Goal: Task Accomplishment & Management: Manage account settings

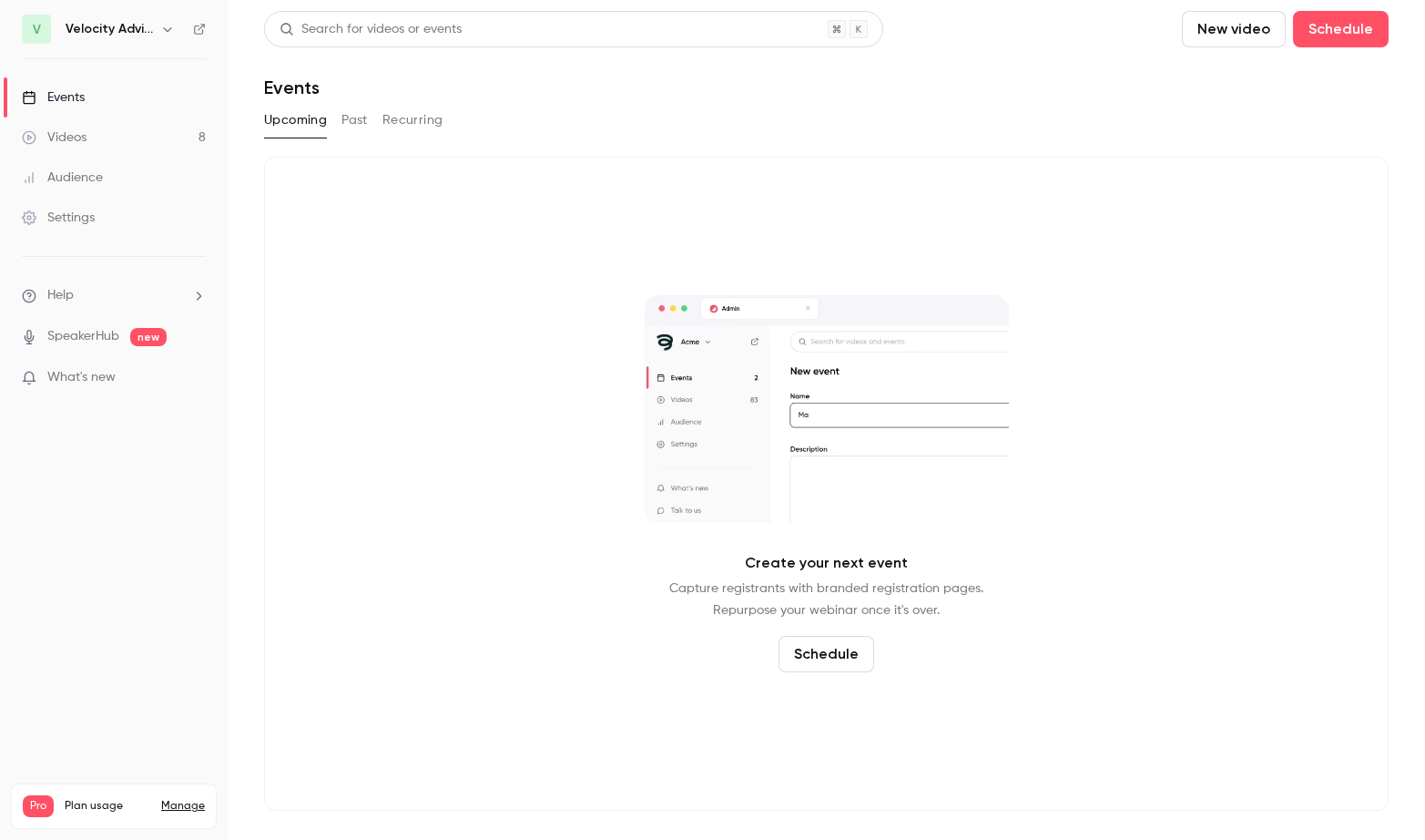
click at [122, 221] on link "Settings" at bounding box center [114, 217] width 227 height 40
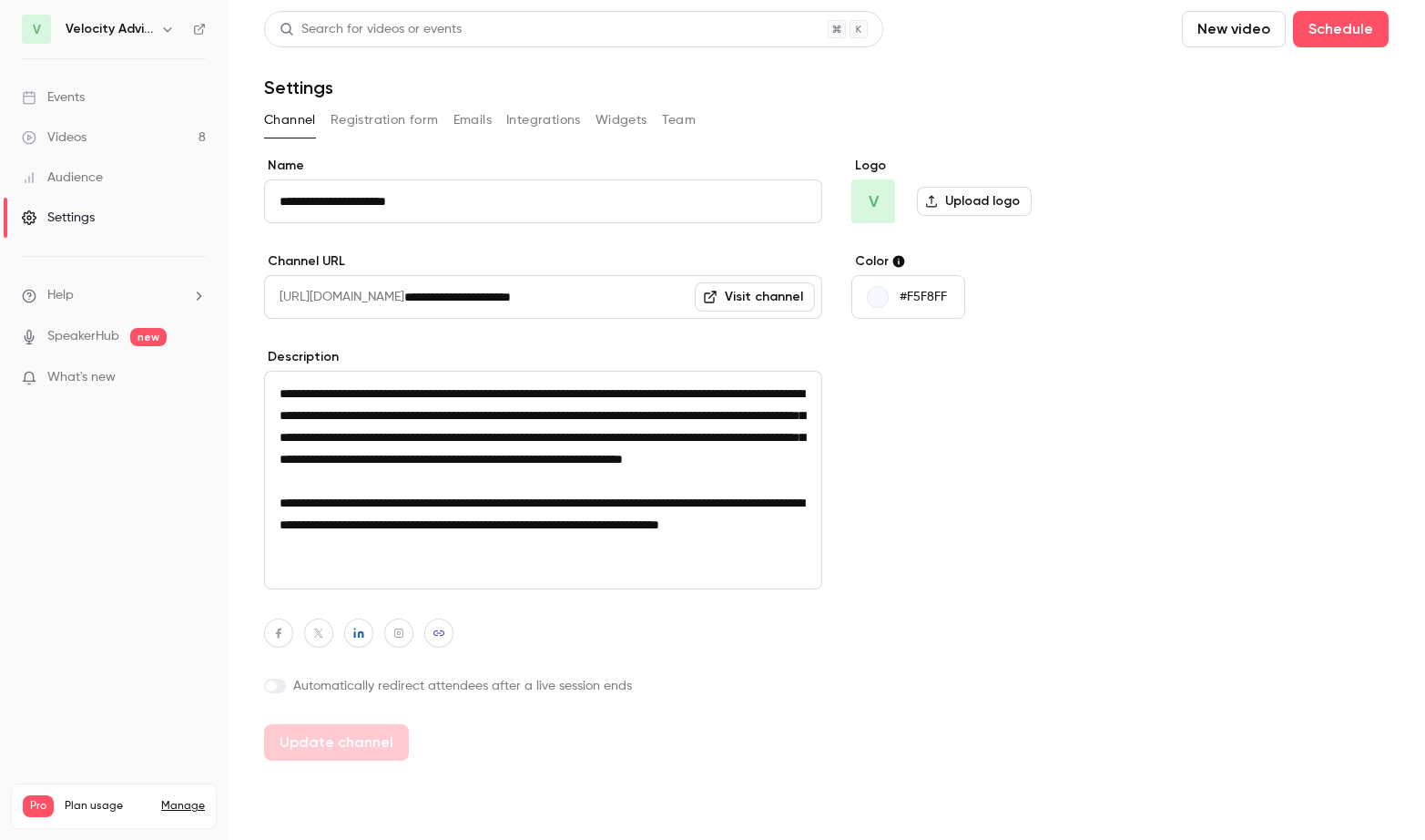
click at [686, 113] on button "Team" at bounding box center [678, 120] width 34 height 30
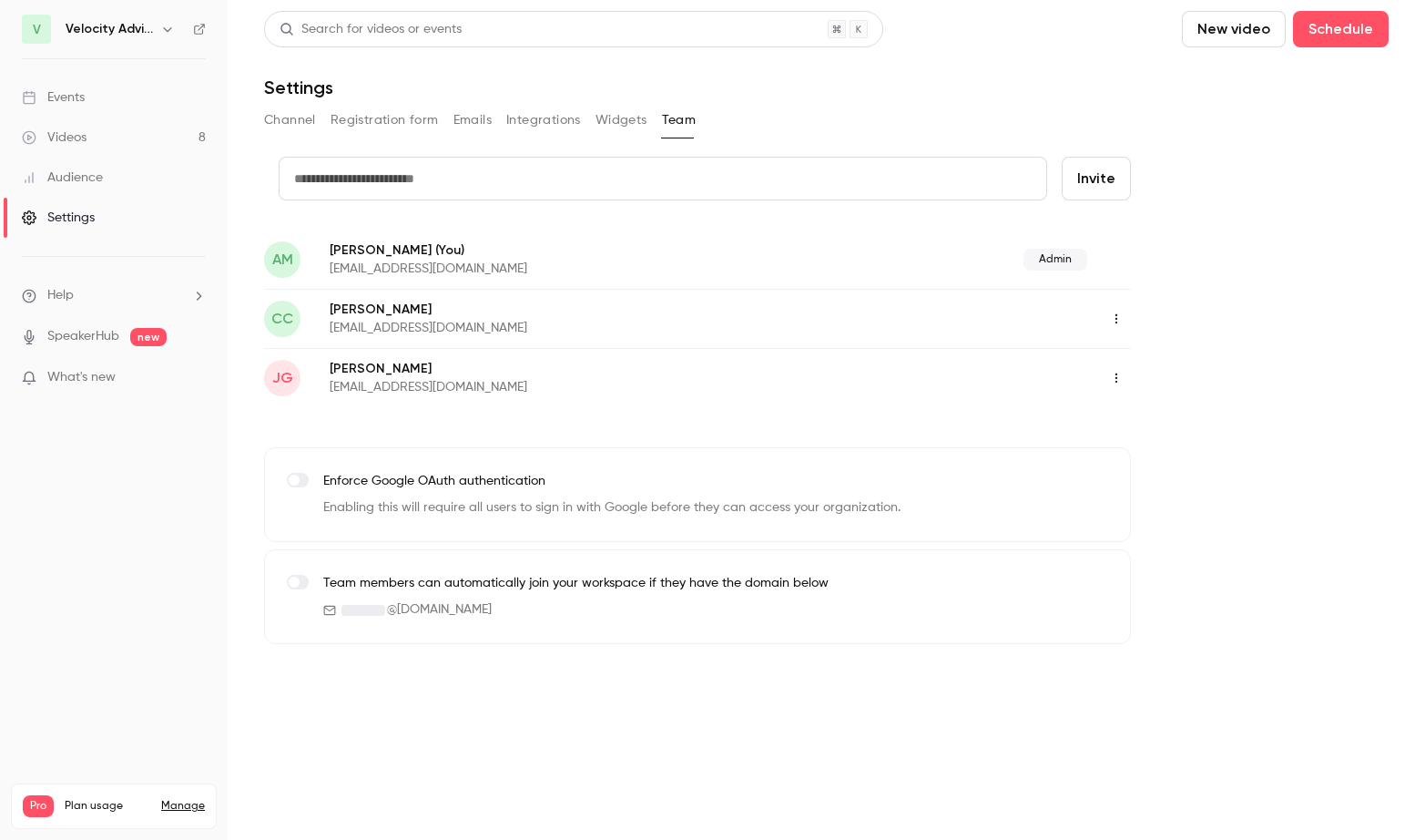
click at [1123, 378] on icon "button" at bounding box center [1116, 378] width 15 height 13
click at [1147, 469] on div "Delete member" at bounding box center [1216, 472] width 139 height 18
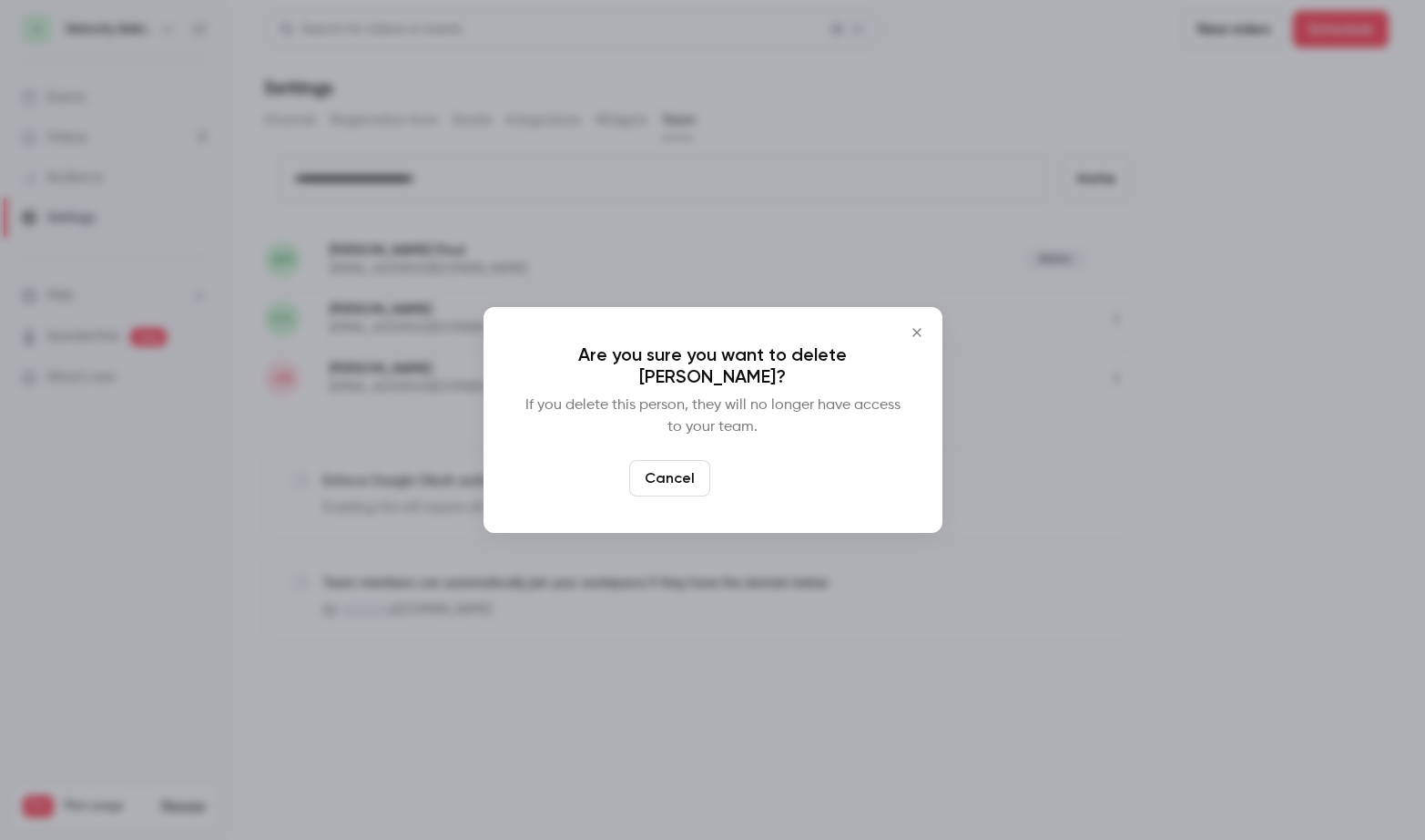
click at [749, 489] on button "Delete" at bounding box center [756, 478] width 79 height 36
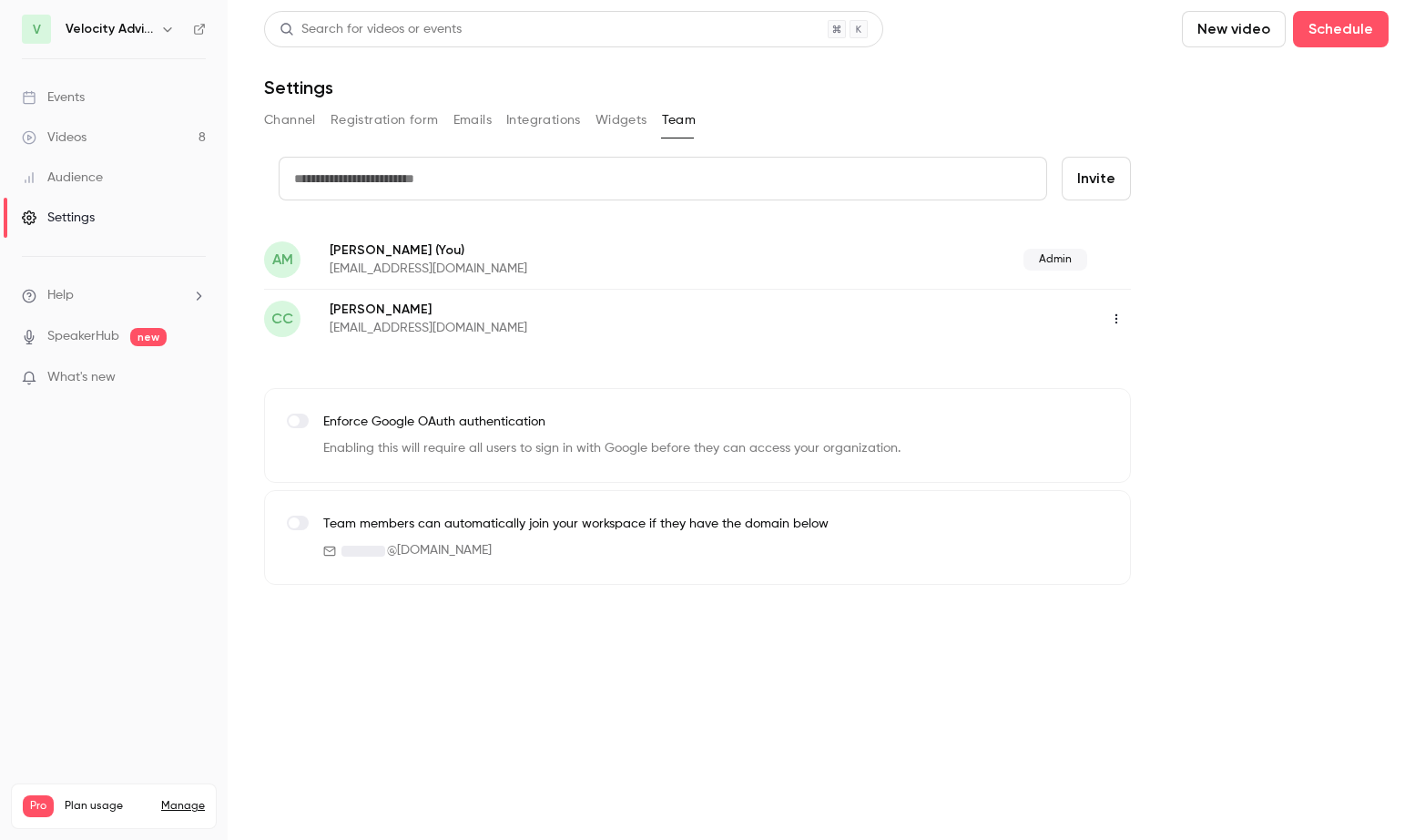
click at [112, 143] on link "Videos 8" at bounding box center [114, 137] width 227 height 40
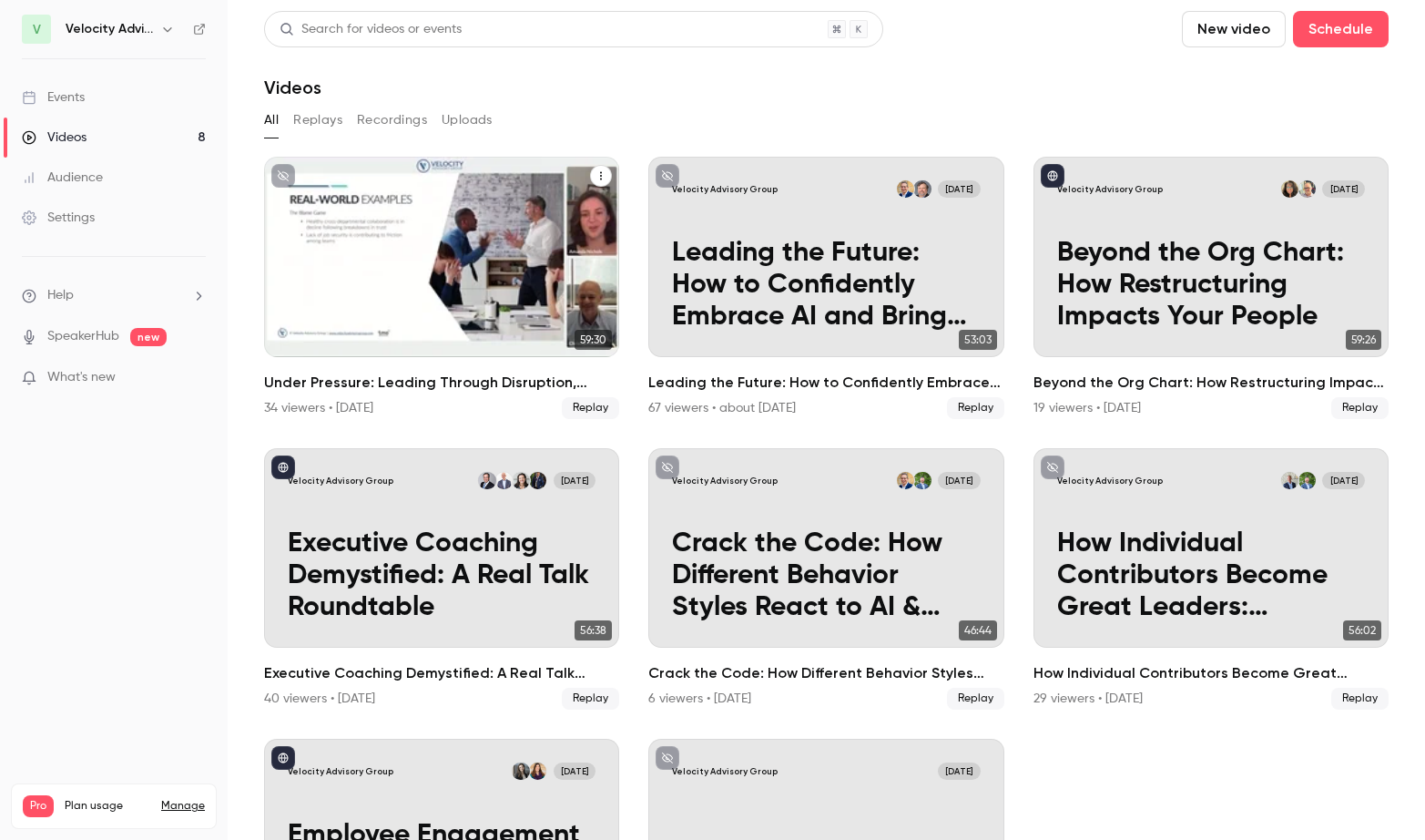
click at [543, 254] on p "Under Pressure: Leading Through Disruption, Overload, and Change" at bounding box center [441, 285] width 308 height 95
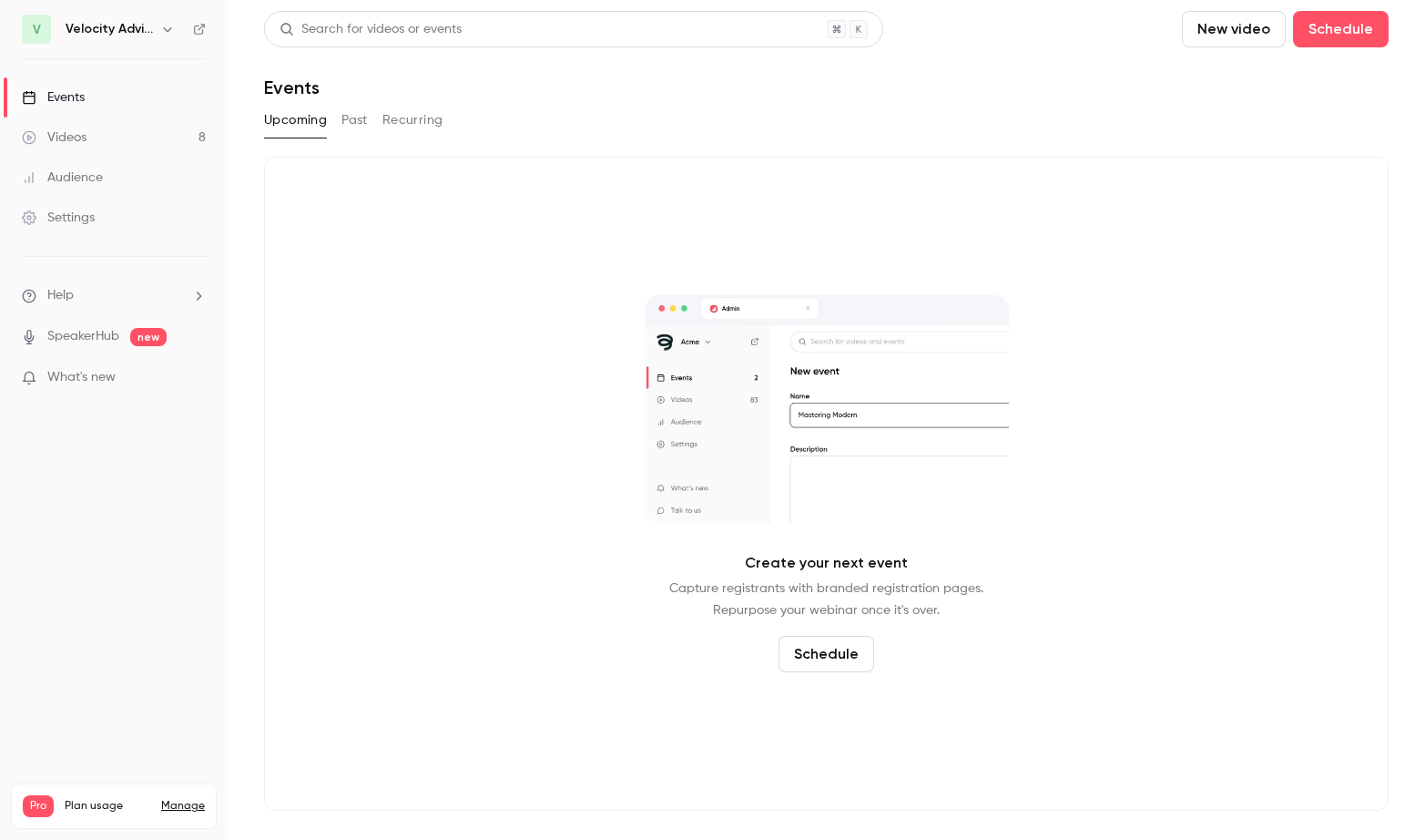
click at [91, 213] on div "Settings" at bounding box center [58, 218] width 73 height 18
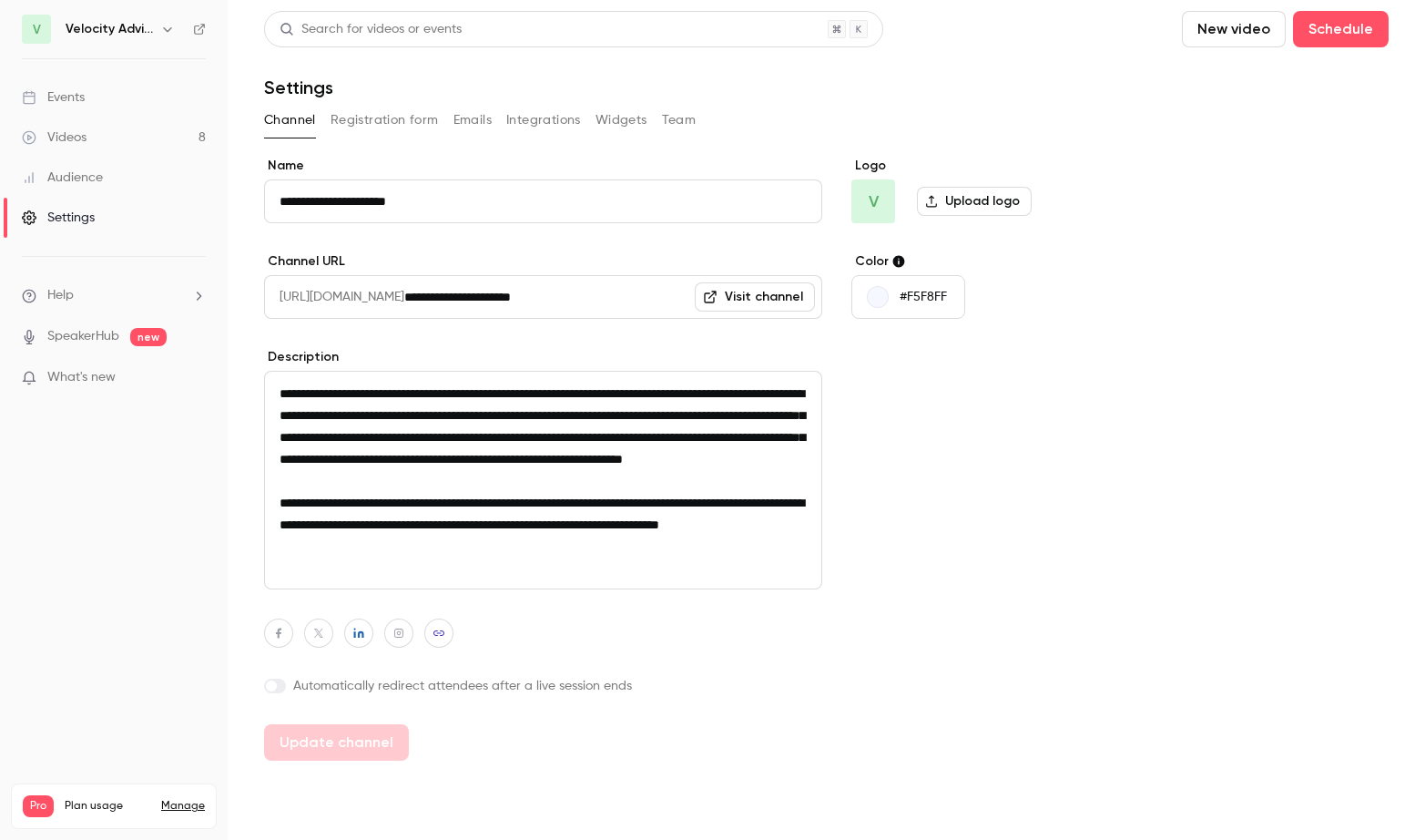
click at [674, 121] on button "Team" at bounding box center [678, 120] width 34 height 30
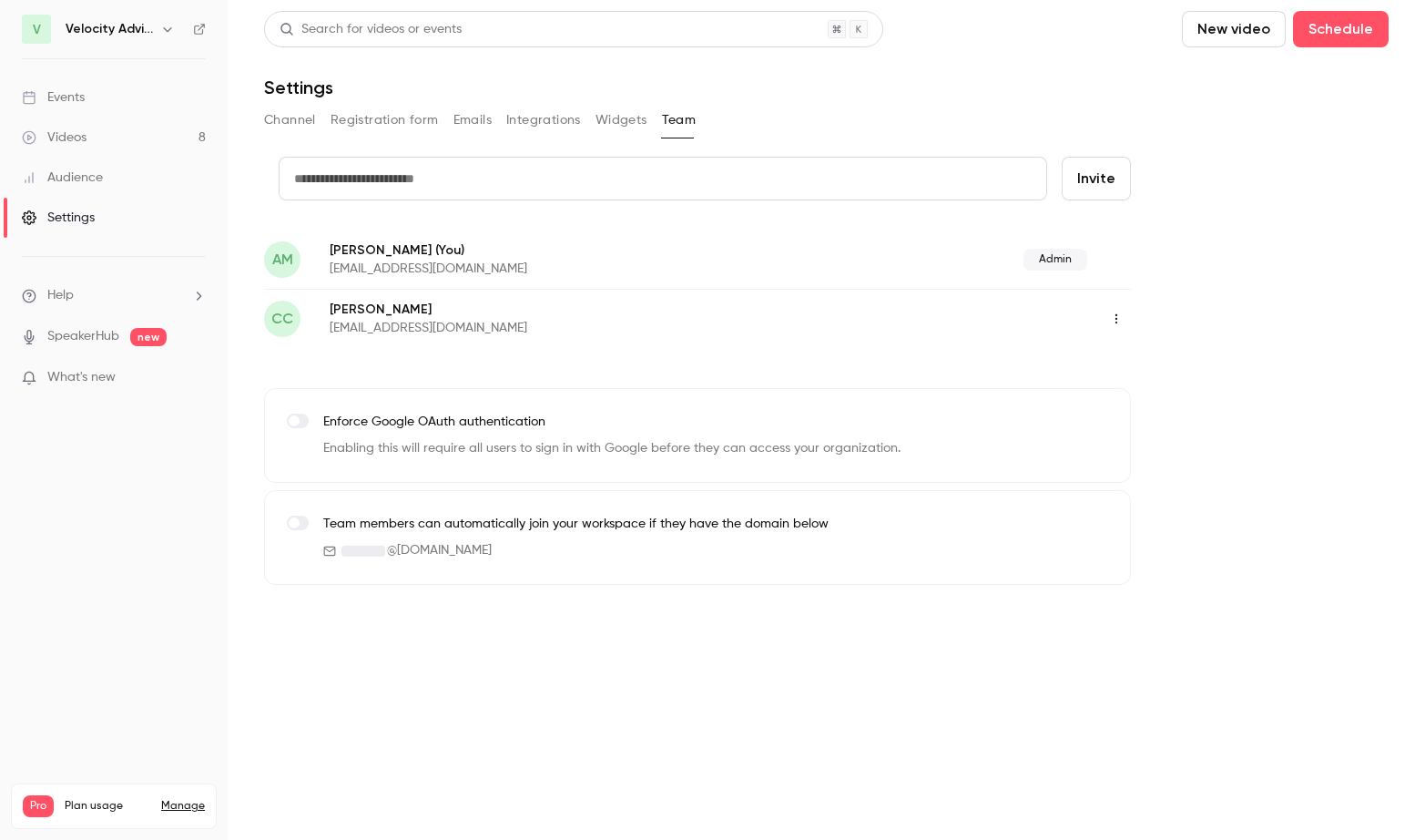
click at [445, 177] on input "text" at bounding box center [664, 177] width 769 height 43
type input "**********"
click at [1122, 182] on button "Invite" at bounding box center [1096, 177] width 69 height 43
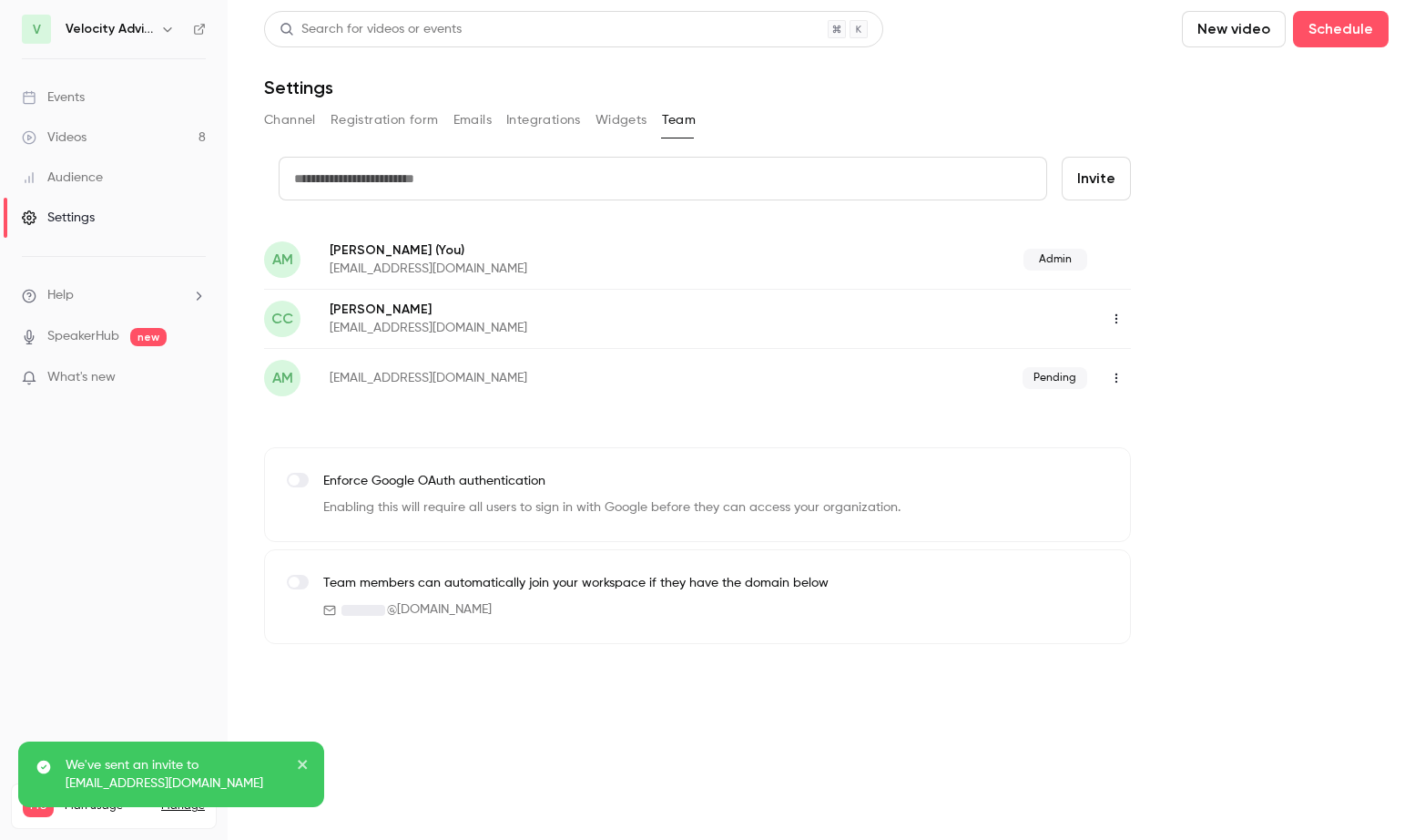
click at [1117, 317] on icon "button" at bounding box center [1116, 319] width 15 height 13
click at [1159, 365] on div "Assign admin role" at bounding box center [1216, 365] width 139 height 18
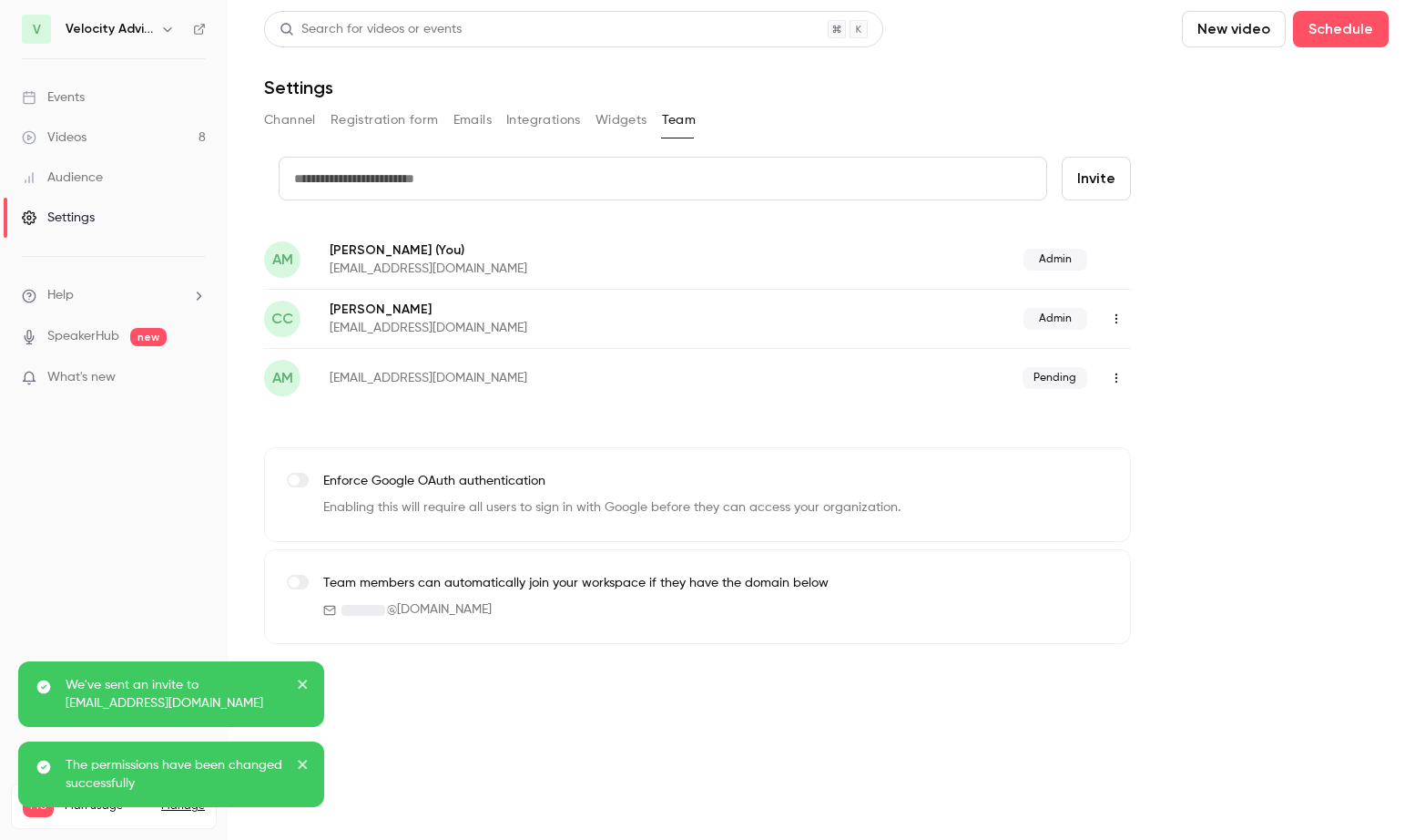
click at [308, 680] on icon "close" at bounding box center [303, 684] width 13 height 15
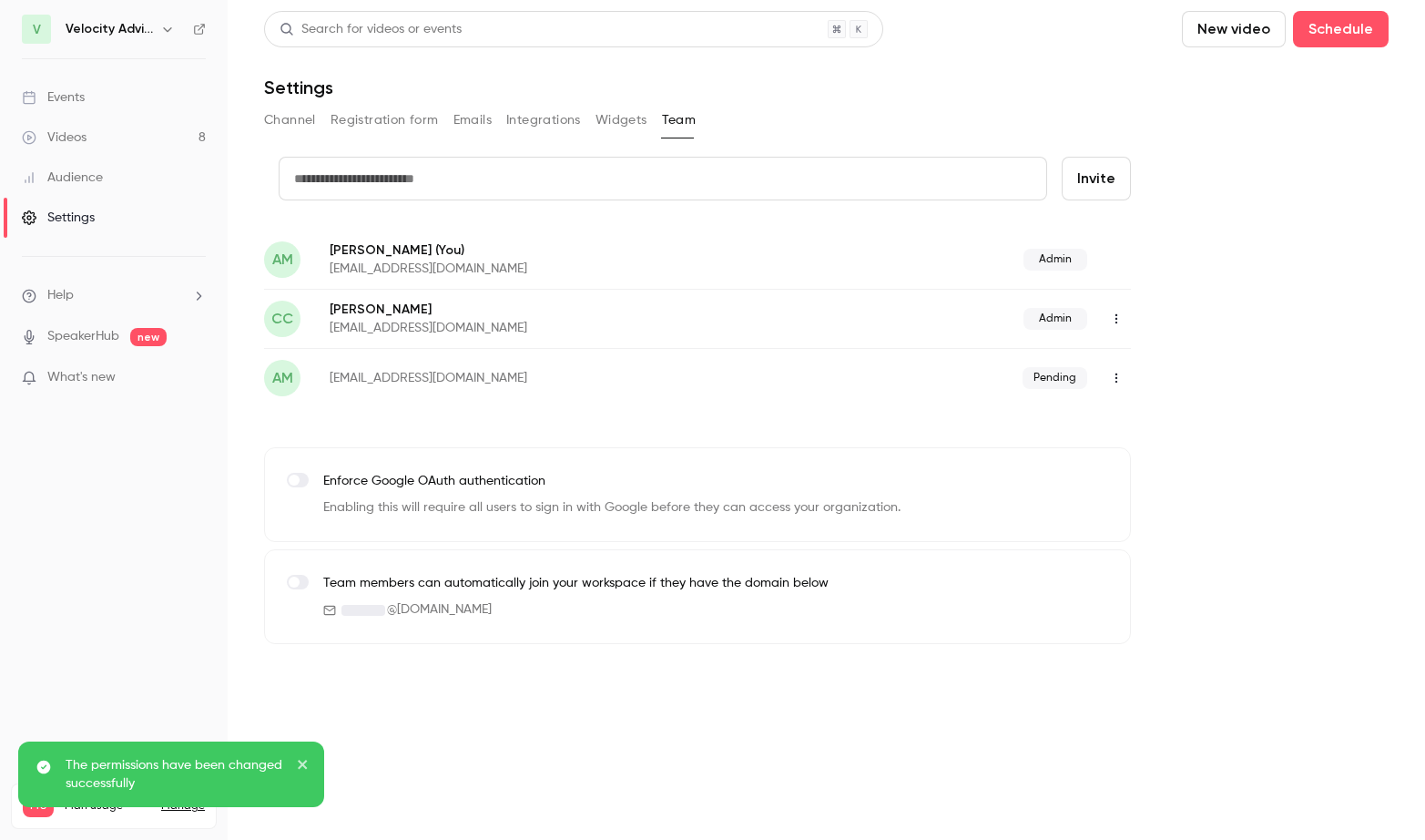
click at [305, 758] on icon "close" at bounding box center [303, 764] width 13 height 15
